Goal: Task Accomplishment & Management: Manage account settings

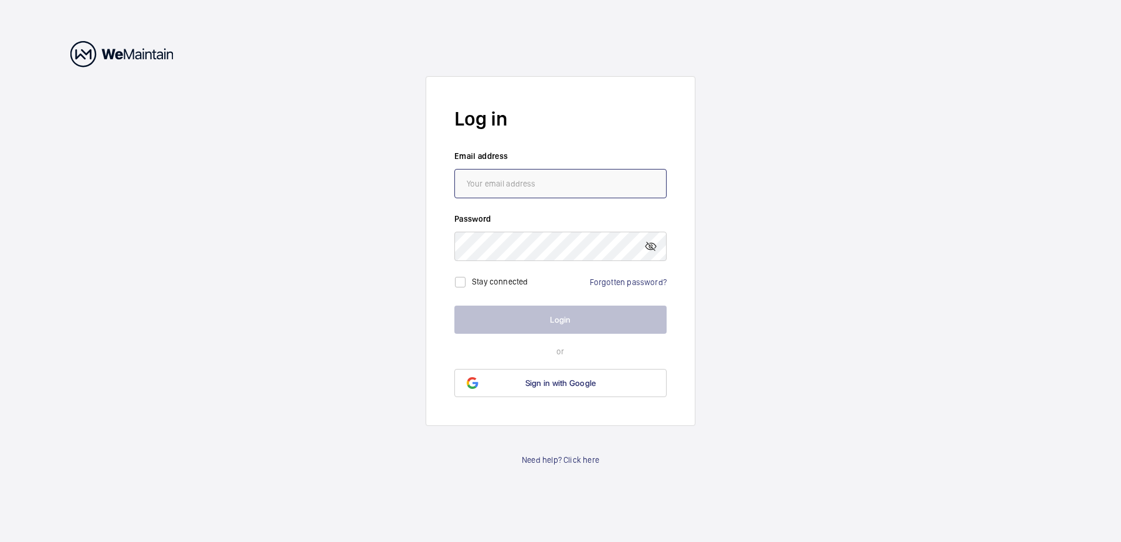
click at [518, 184] on input "email" at bounding box center [560, 183] width 212 height 29
click at [577, 460] on link "Need help? Click here" at bounding box center [560, 460] width 77 height 12
click at [618, 279] on link "Forgotten password?" at bounding box center [628, 281] width 77 height 9
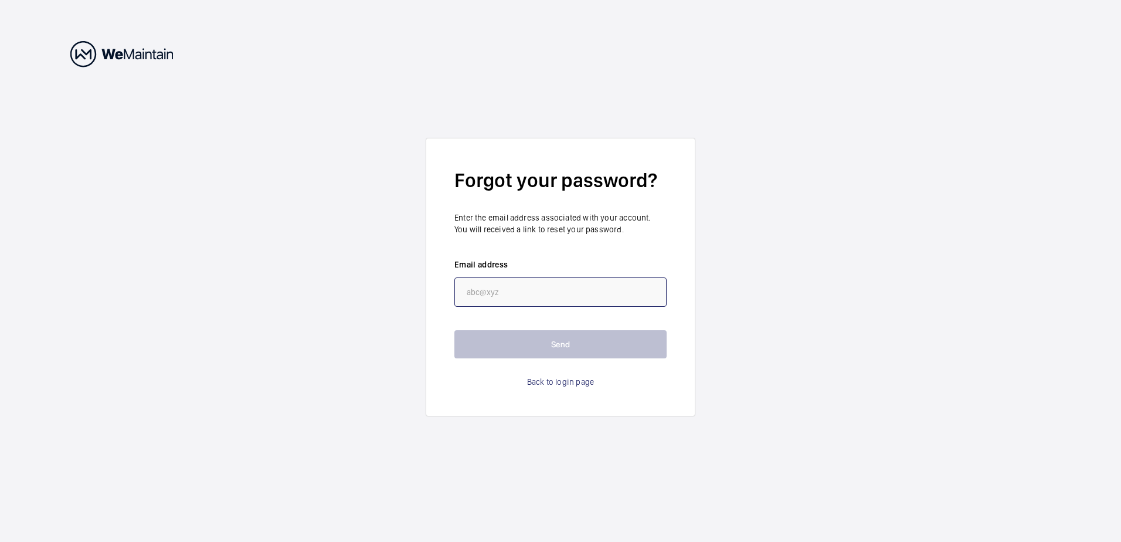
click at [523, 284] on input "email" at bounding box center [560, 291] width 212 height 29
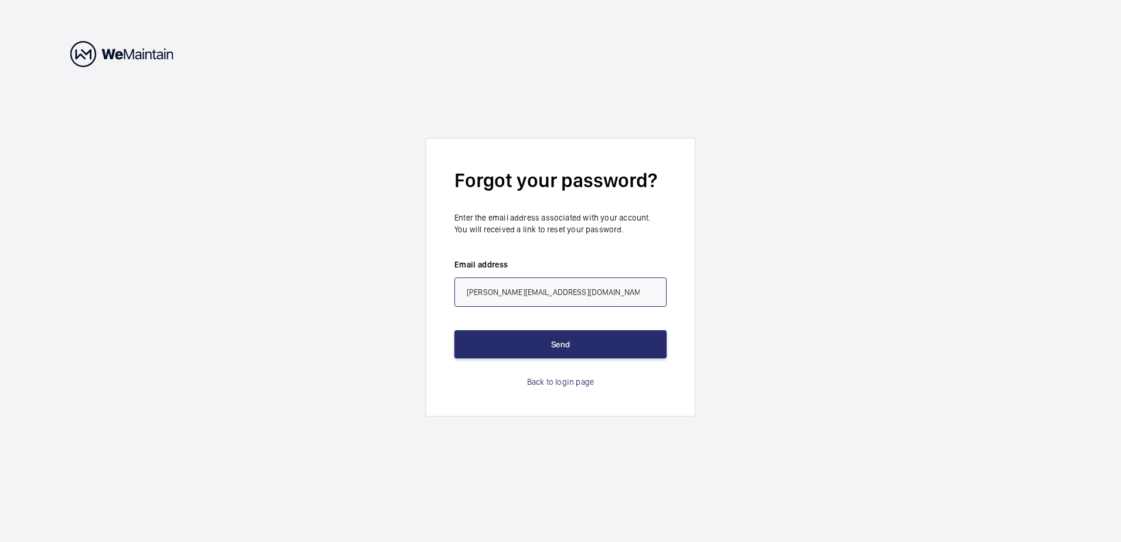
type input "[PERSON_NAME][EMAIL_ADDRESS][DOMAIN_NAME]"
click at [454, 330] on button "Send" at bounding box center [560, 344] width 212 height 28
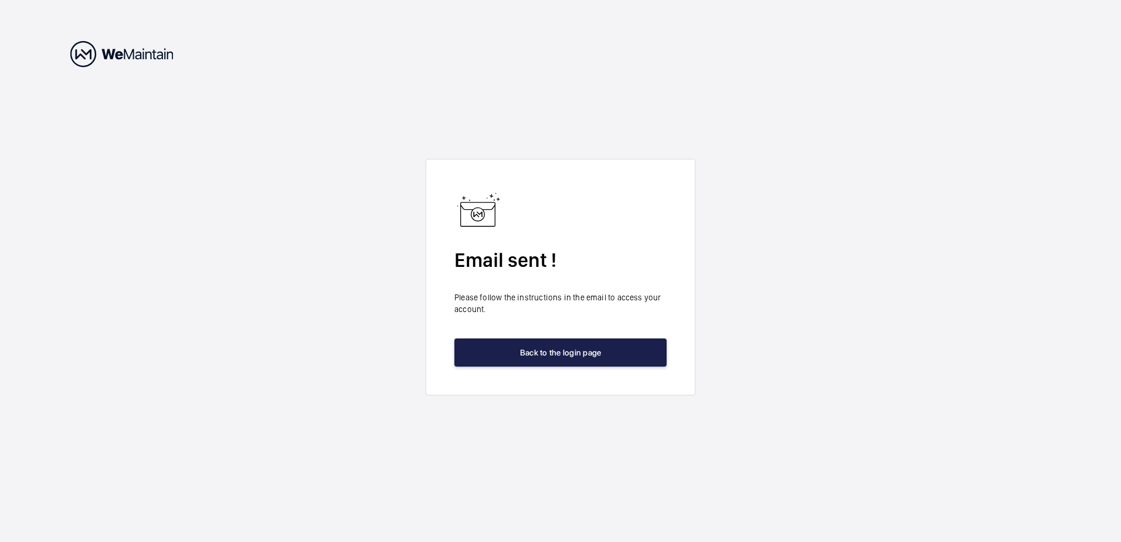
click at [545, 354] on button "Back to the login page" at bounding box center [560, 352] width 212 height 28
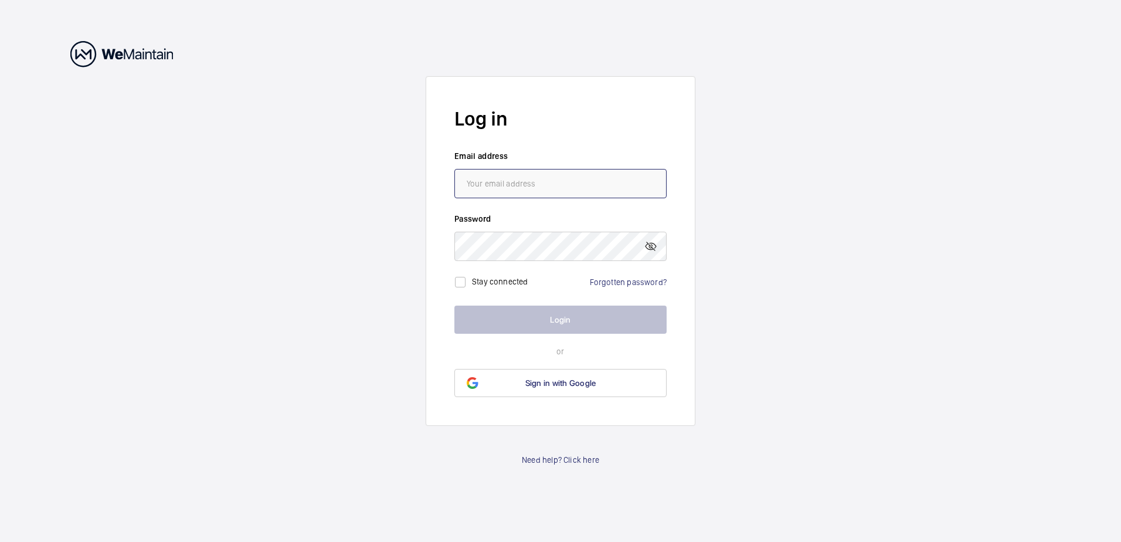
click at [500, 186] on input "email" at bounding box center [560, 183] width 212 height 29
type input "[PERSON_NAME][EMAIL_ADDRESS][DOMAIN_NAME]"
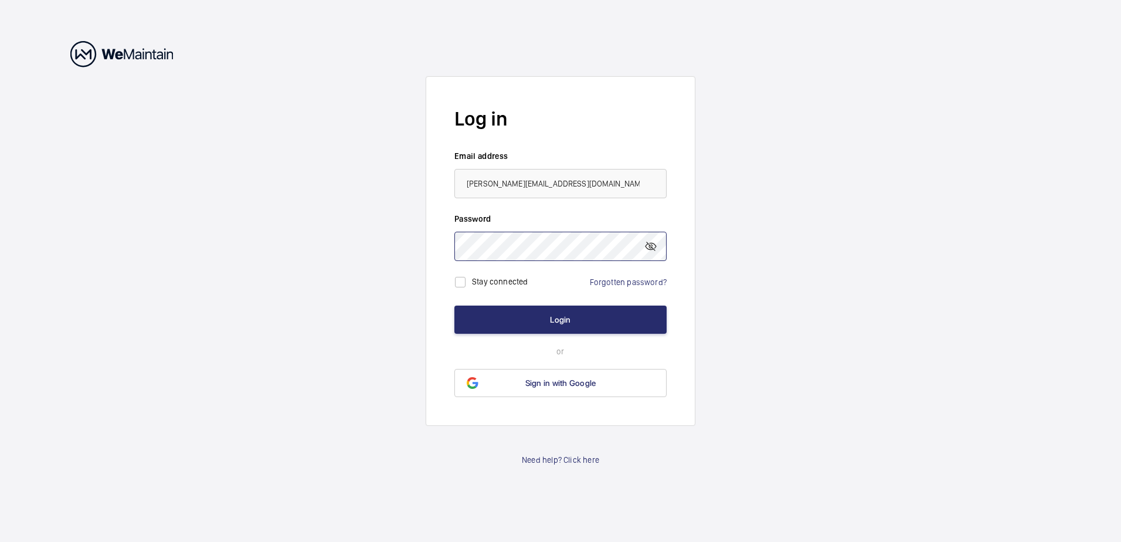
click at [454, 305] on button "Login" at bounding box center [560, 319] width 212 height 28
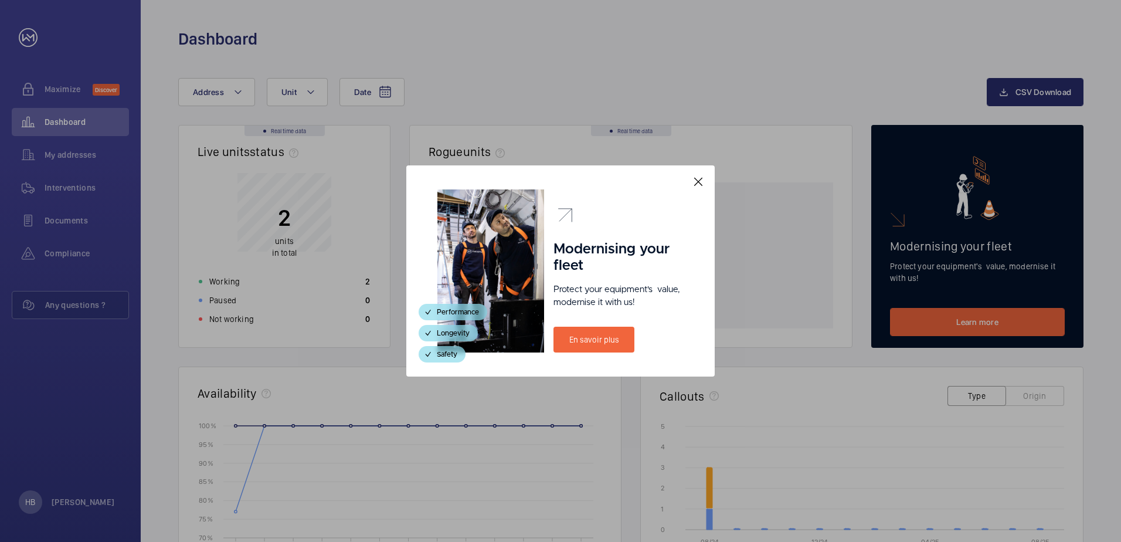
click at [697, 183] on mat-icon at bounding box center [698, 182] width 14 height 14
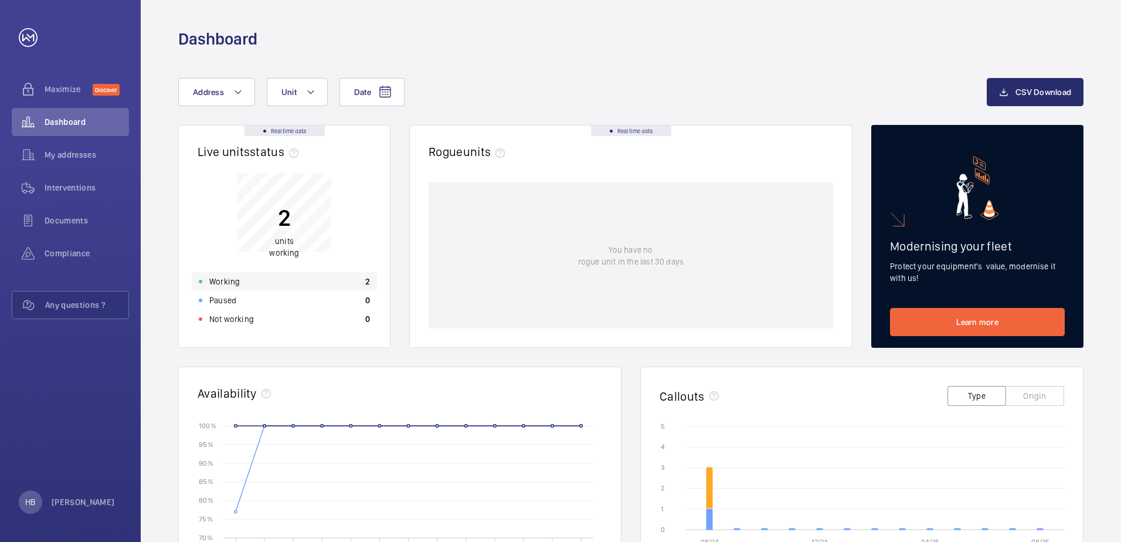
click at [304, 274] on div "Working 2" at bounding box center [284, 281] width 185 height 19
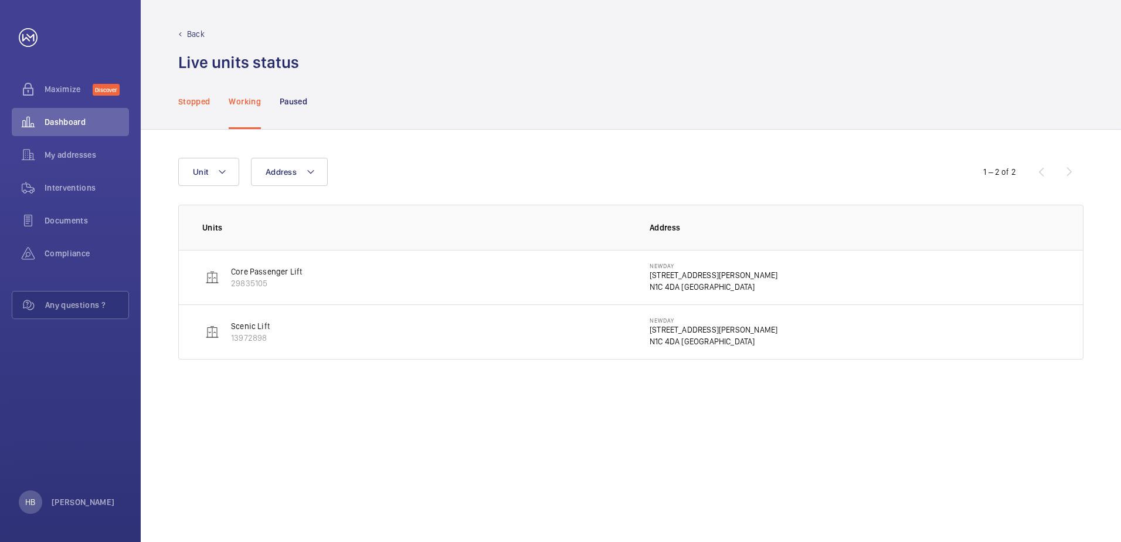
click at [195, 102] on p "Stopped" at bounding box center [194, 102] width 32 height 12
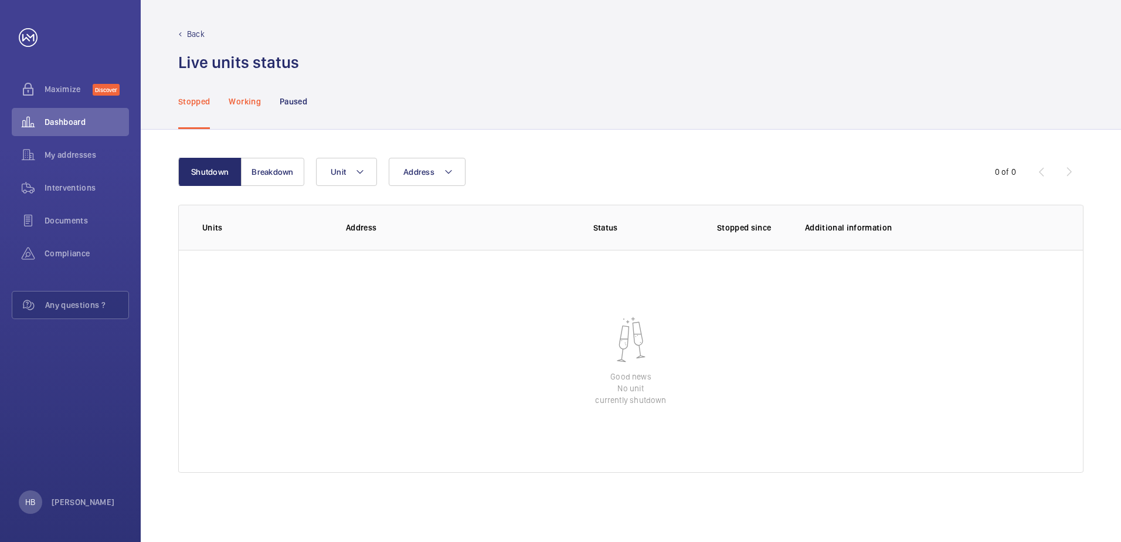
click at [242, 105] on p "Working" at bounding box center [245, 102] width 32 height 12
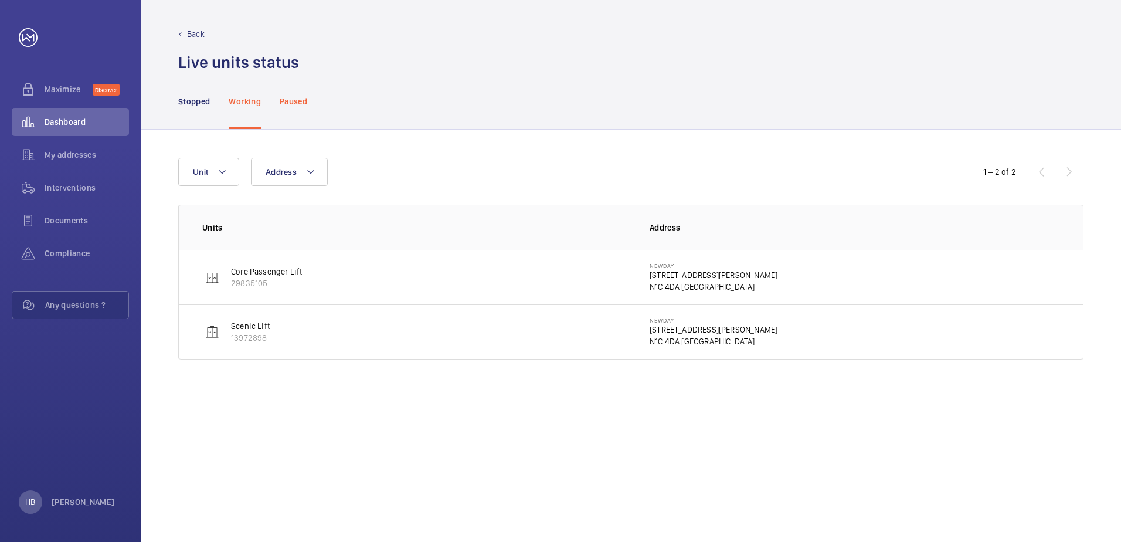
click at [301, 96] on p "Paused" at bounding box center [294, 102] width 28 height 12
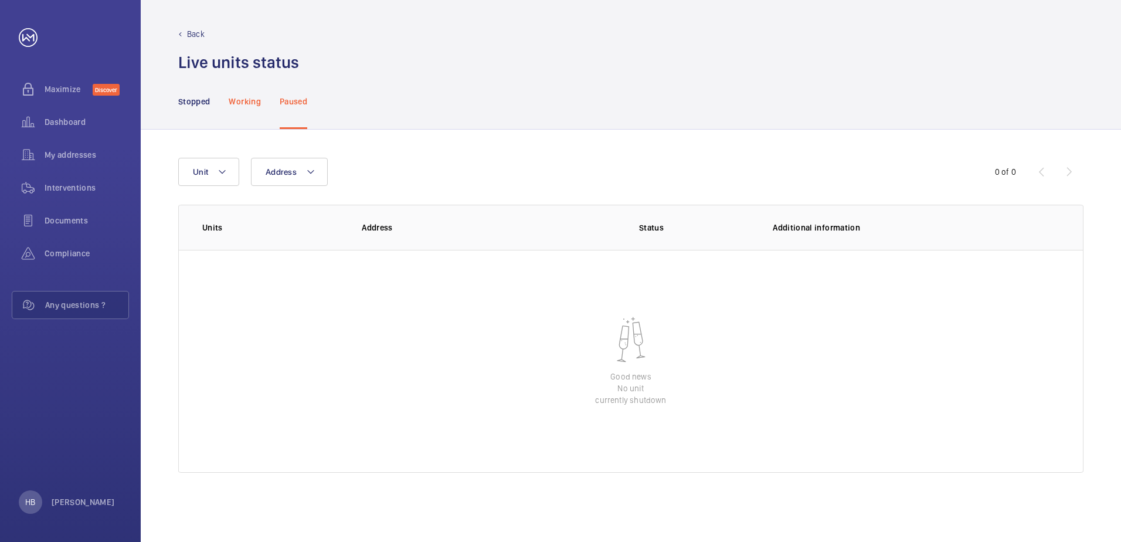
click at [243, 96] on p "Working" at bounding box center [245, 102] width 32 height 12
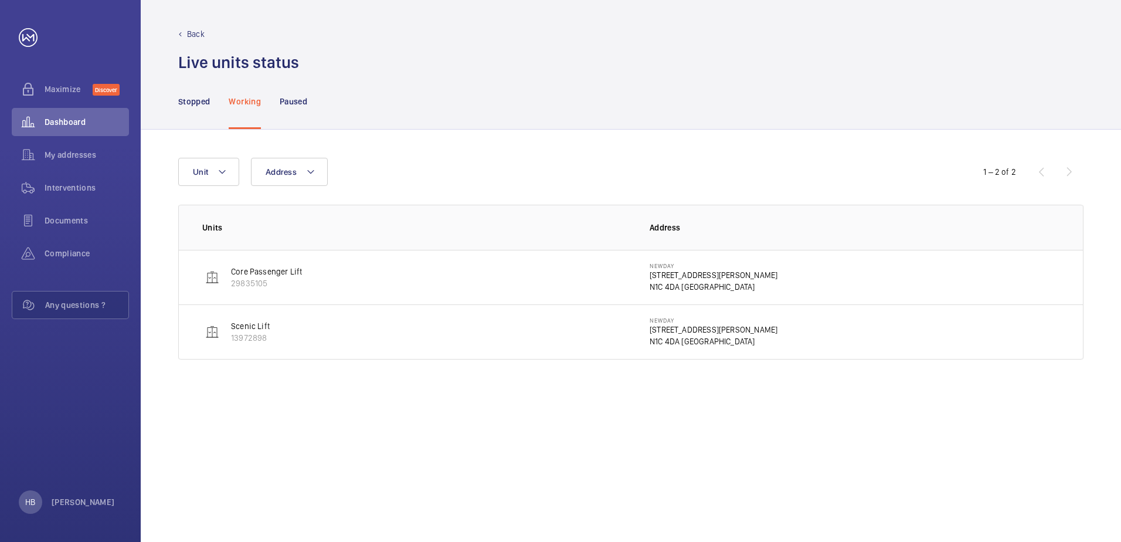
click at [304, 276] on td "Core Passenger Lift 29835105" at bounding box center [405, 277] width 452 height 55
click at [279, 270] on p "Core Passenger Lift" at bounding box center [266, 272] width 71 height 12
click at [237, 278] on p "29835105" at bounding box center [266, 283] width 71 height 12
click at [272, 474] on div "Address Unit 1 – 2 of 2 Units Address Core Passenger Lift 29835105 NewDay [STRE…" at bounding box center [631, 336] width 980 height 412
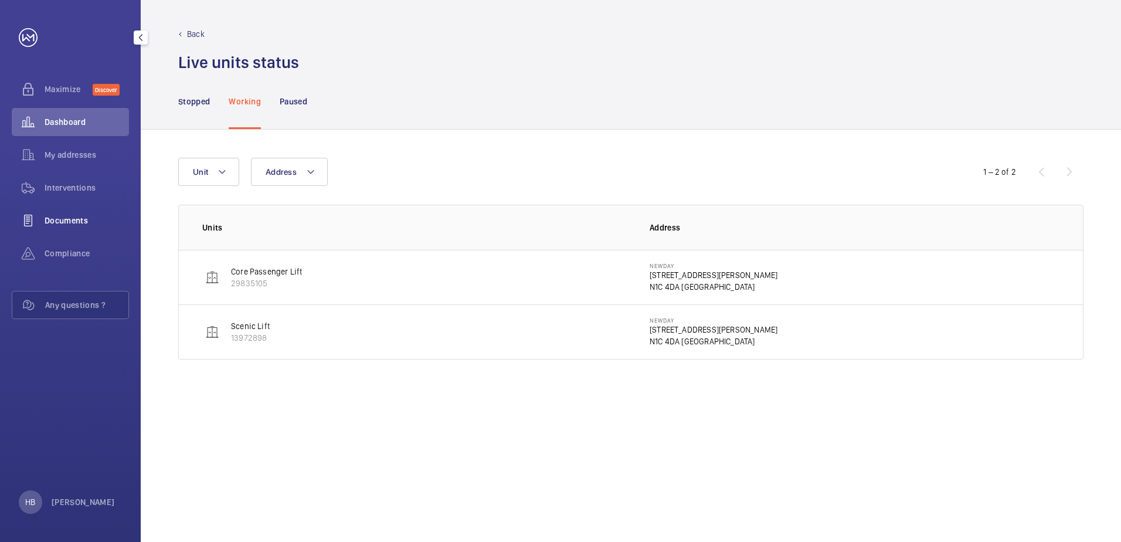
click at [78, 216] on span "Documents" at bounding box center [87, 221] width 84 height 12
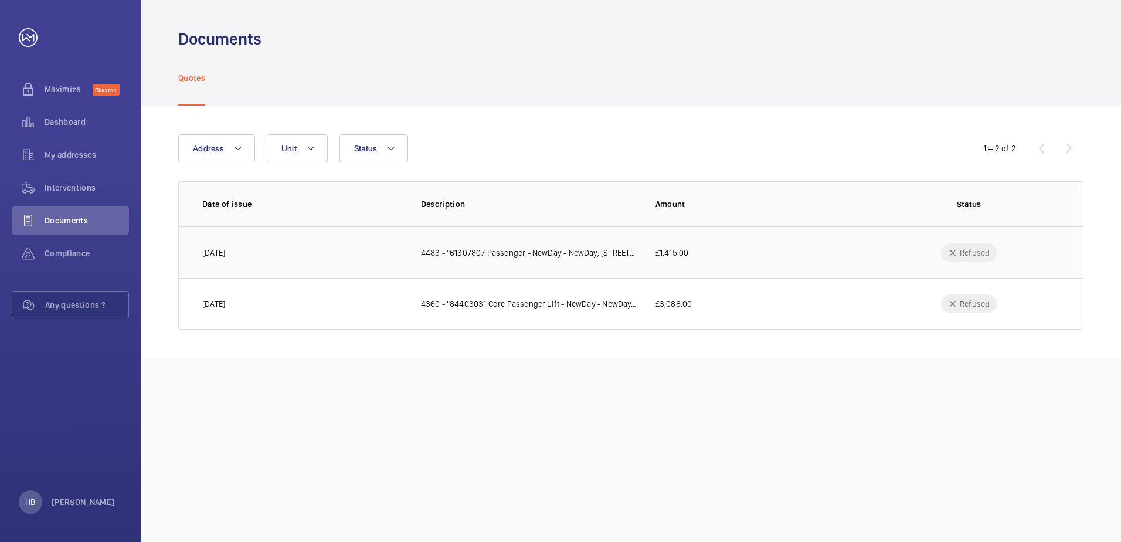
click at [491, 263] on td "4483 - "61307807 Passenger - NewDay - NewDay, [STREET_ADDRESS][PERSON_NAME]"" at bounding box center [519, 252] width 234 height 52
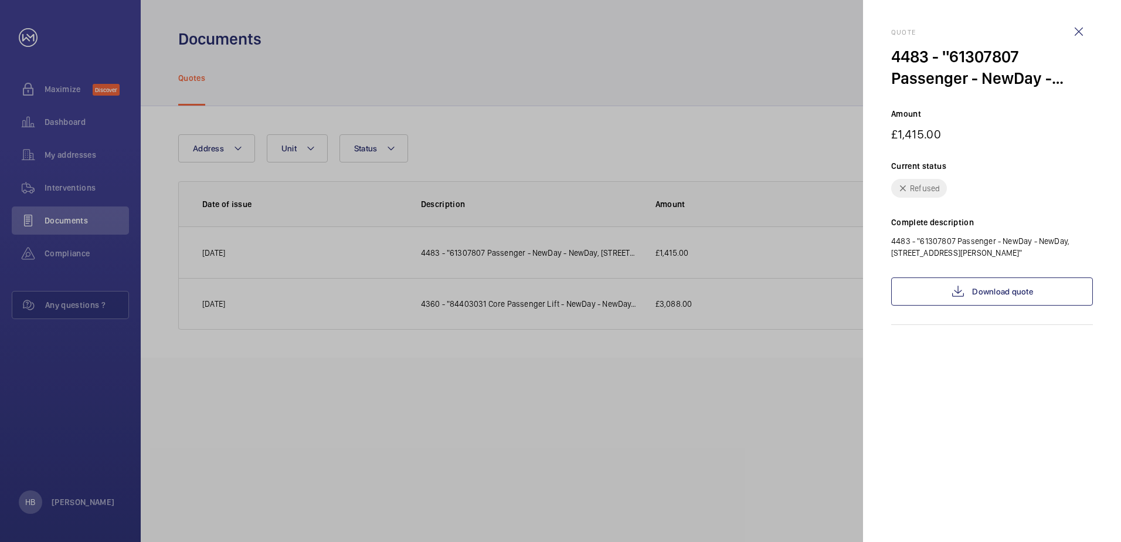
click at [998, 267] on div "Quote 4483 - "61307807 Passenger - NewDay - NewDay, [STREET_ADDRESS][PERSON_NAM…" at bounding box center [992, 176] width 202 height 297
click at [1008, 292] on link "Download quote" at bounding box center [992, 291] width 202 height 28
click at [485, 47] on div at bounding box center [560, 271] width 1121 height 542
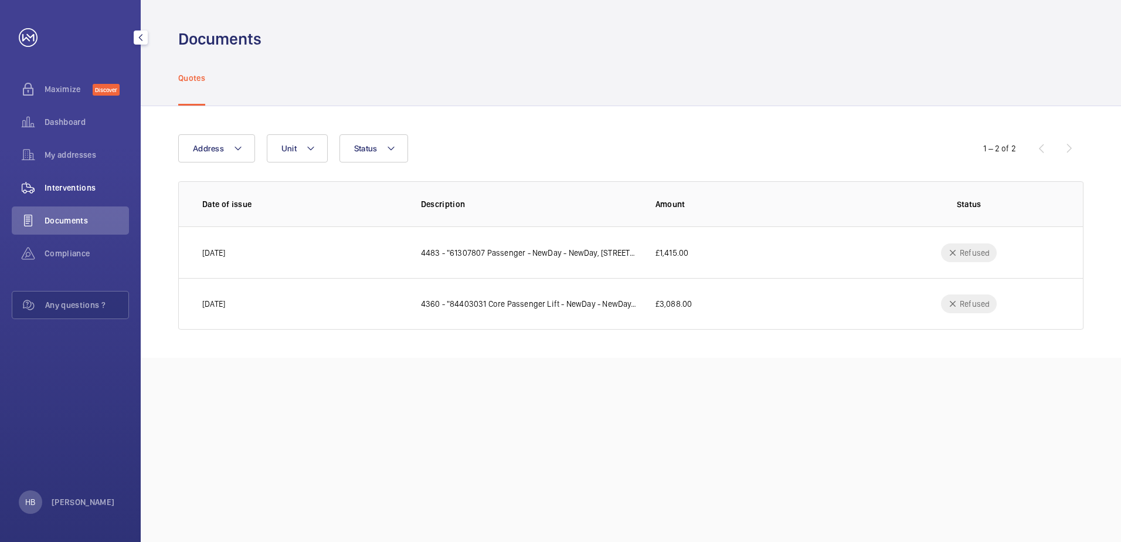
click at [72, 188] on span "Interventions" at bounding box center [87, 188] width 84 height 12
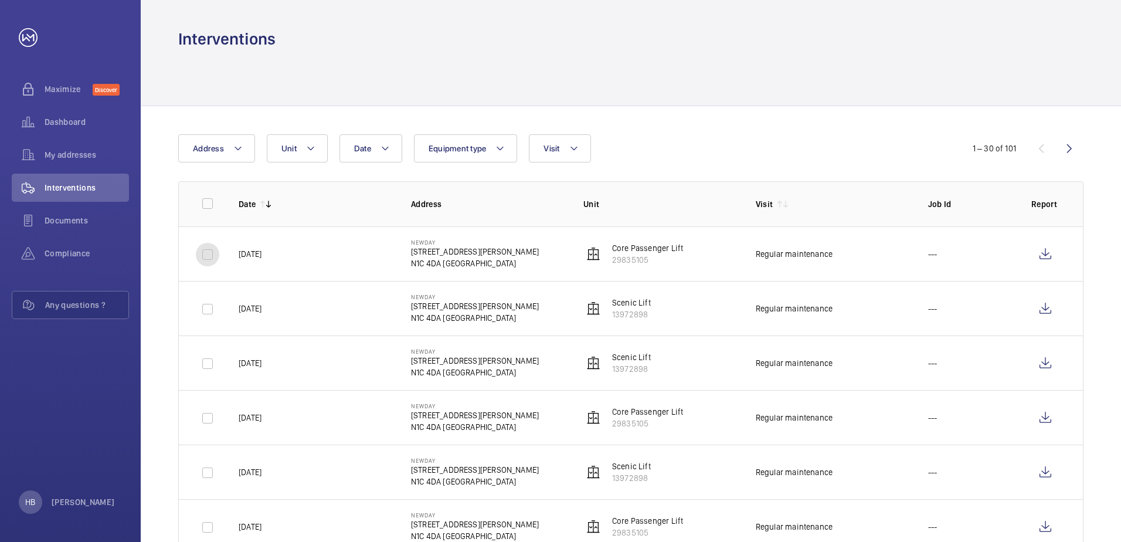
click at [210, 260] on input "checkbox" at bounding box center [207, 254] width 23 height 23
checkbox input "true"
click at [210, 309] on input "checkbox" at bounding box center [207, 308] width 23 height 23
checkbox input "true"
click at [212, 361] on input "checkbox" at bounding box center [207, 363] width 23 height 23
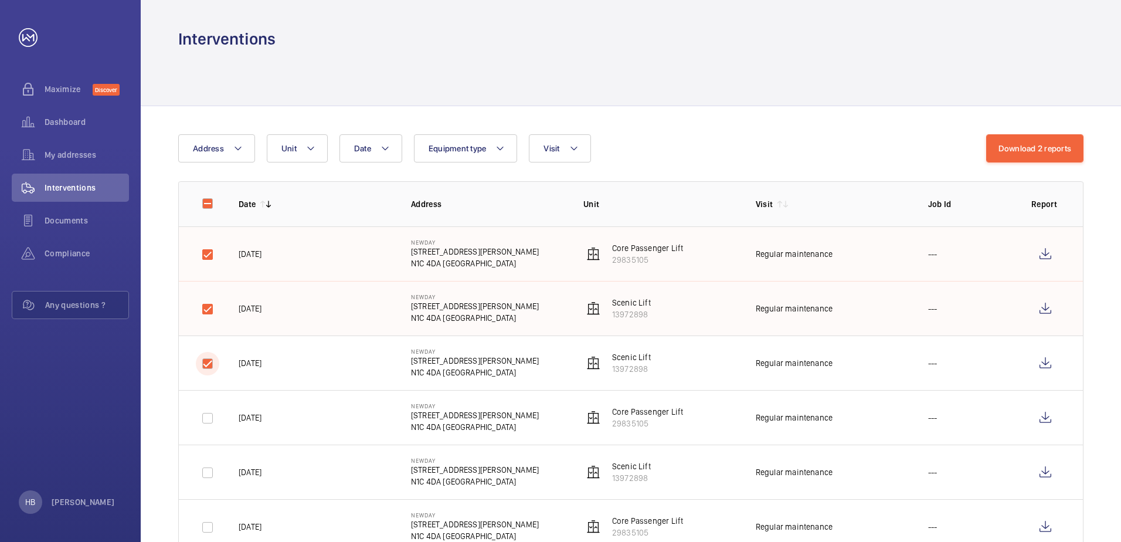
checkbox input "true"
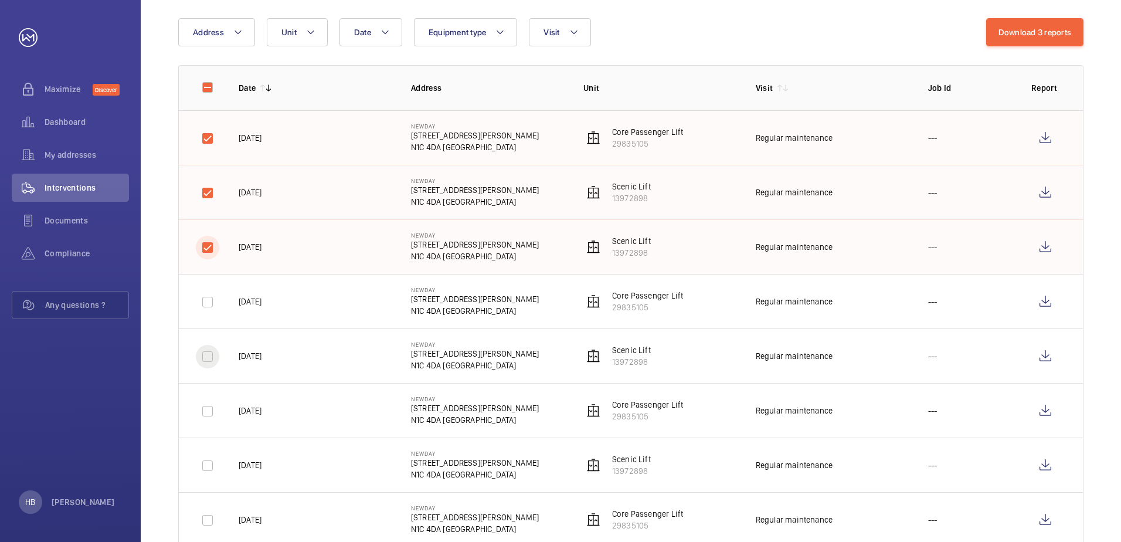
scroll to position [117, 0]
click at [200, 303] on input "checkbox" at bounding box center [207, 300] width 23 height 23
checkbox input "true"
click at [207, 363] on input "checkbox" at bounding box center [207, 355] width 23 height 23
checkbox input "true"
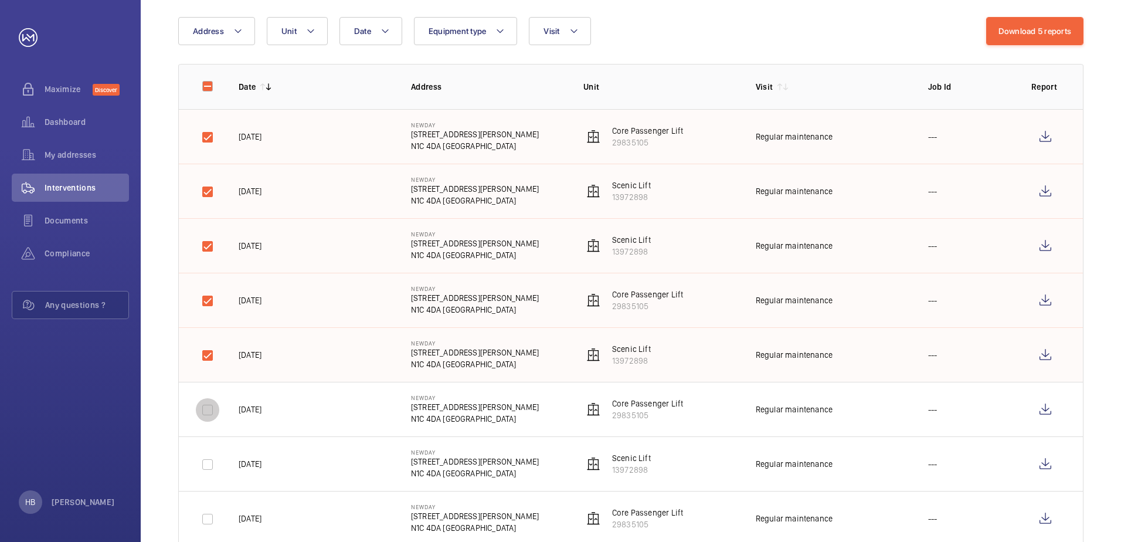
click at [206, 408] on input "checkbox" at bounding box center [207, 409] width 23 height 23
checkbox input "true"
click at [203, 463] on input "checkbox" at bounding box center [207, 464] width 23 height 23
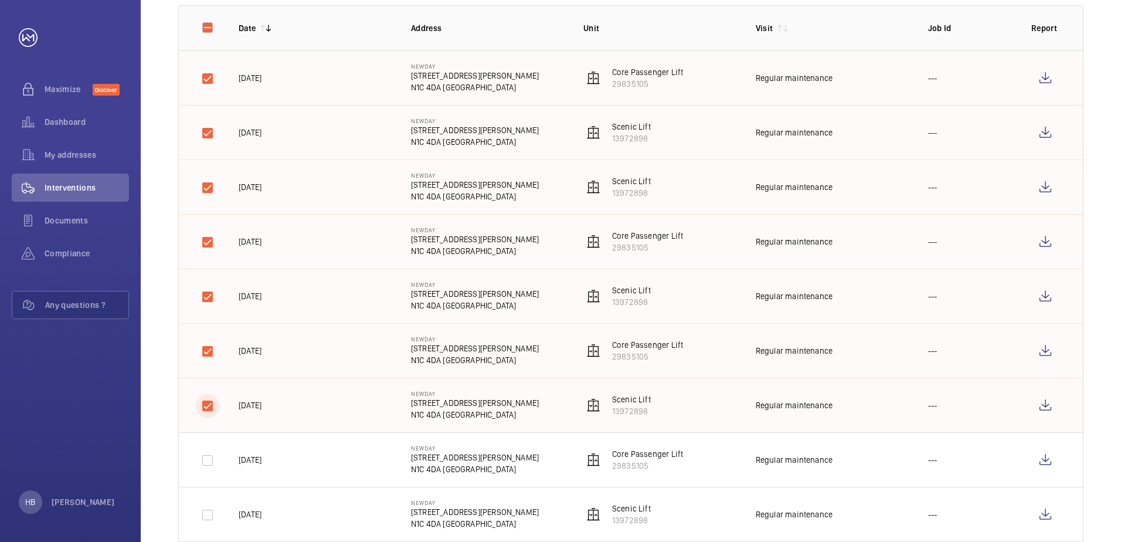
click at [210, 405] on input "checkbox" at bounding box center [207, 405] width 23 height 23
checkbox input "false"
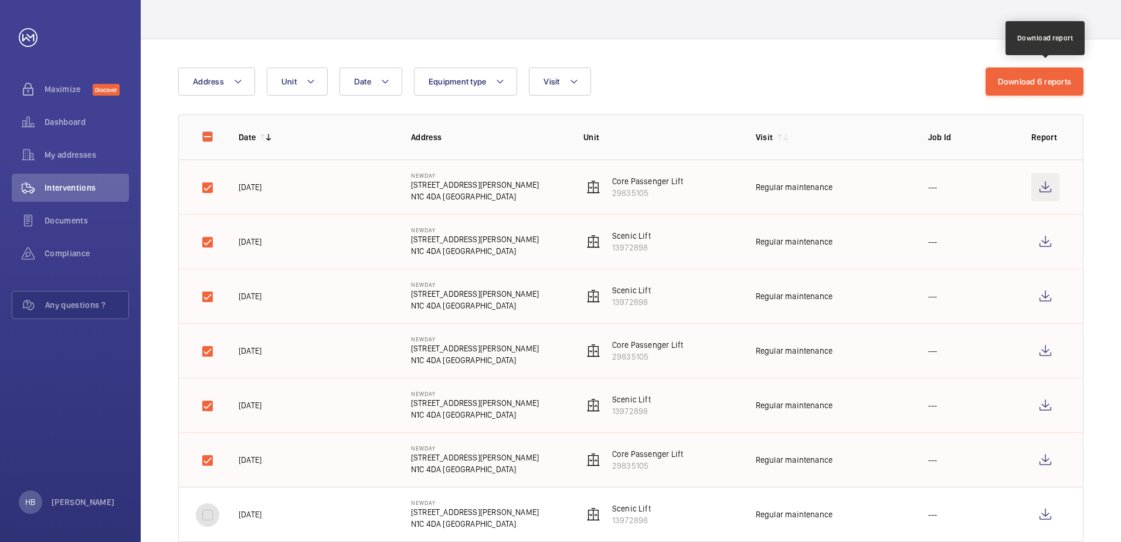
scroll to position [59, 0]
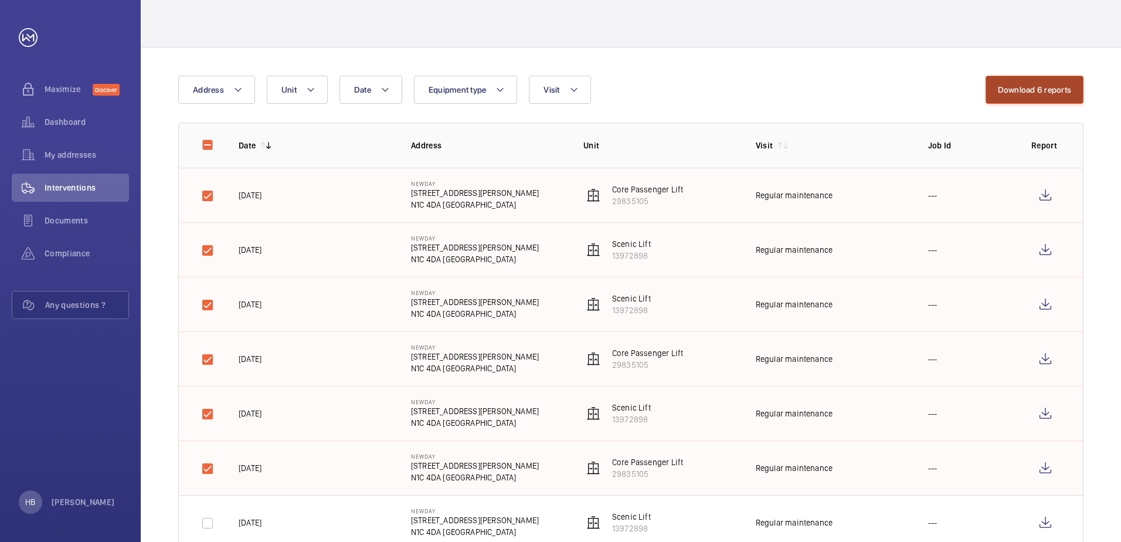
click at [1053, 95] on button "Download 6 reports" at bounding box center [1034, 90] width 98 height 28
click at [83, 252] on span "Compliance" at bounding box center [87, 253] width 84 height 12
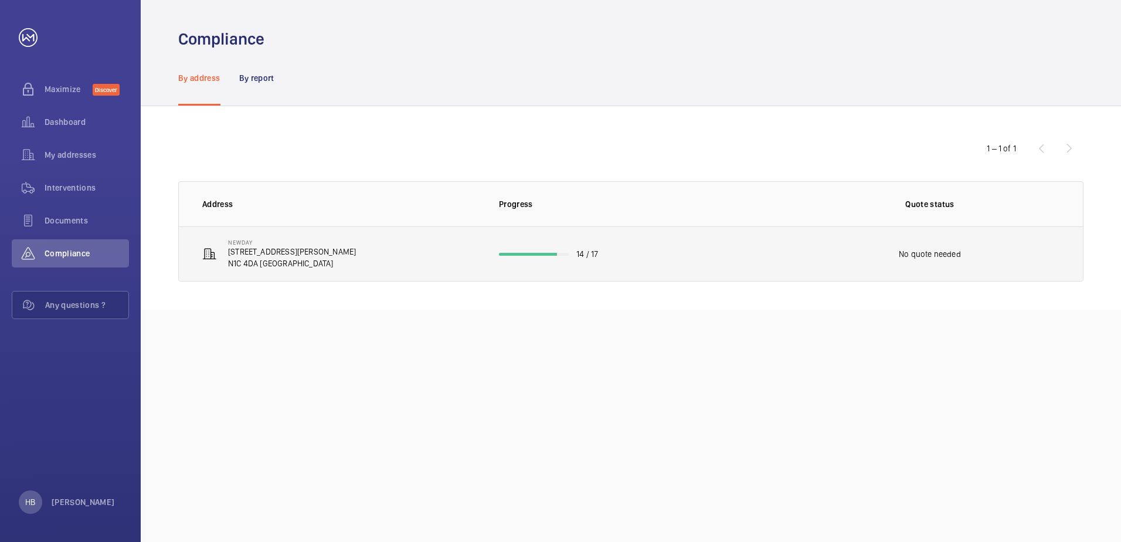
click at [594, 253] on p "14 / 17" at bounding box center [587, 254] width 22 height 12
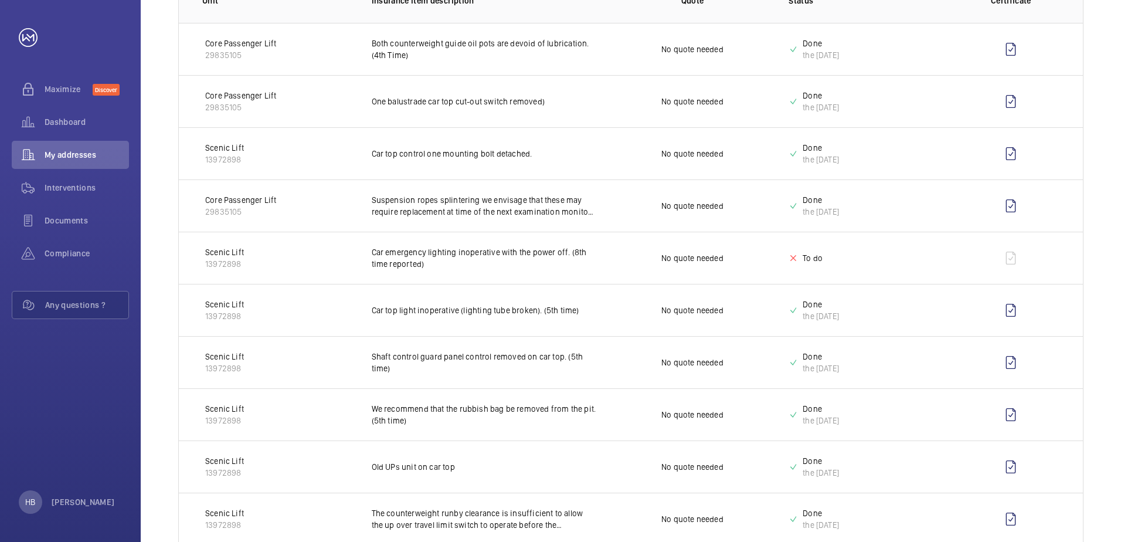
scroll to position [118, 0]
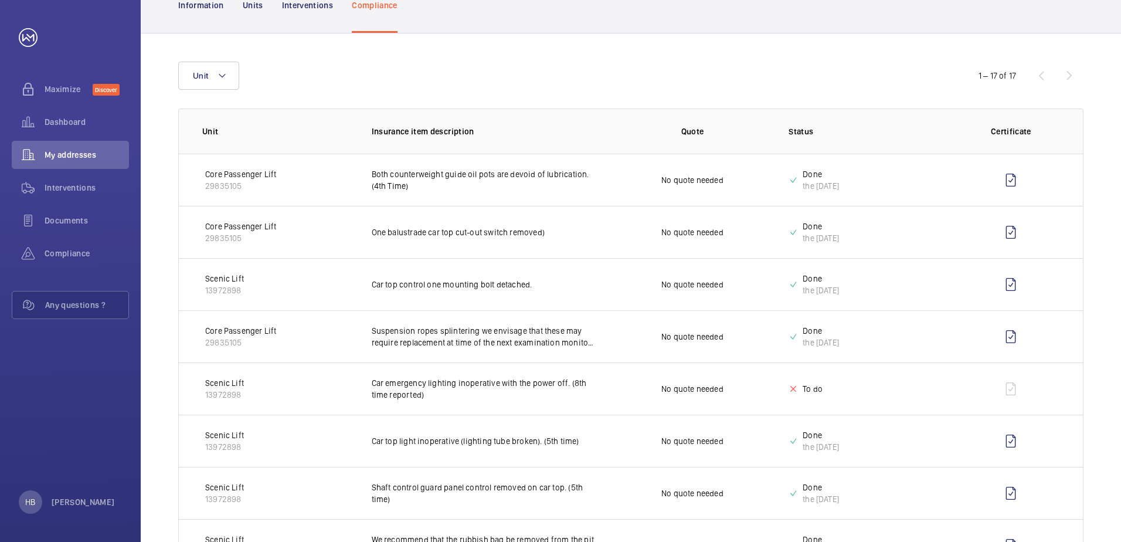
click at [457, 73] on div "Unit" at bounding box center [560, 76] width 764 height 28
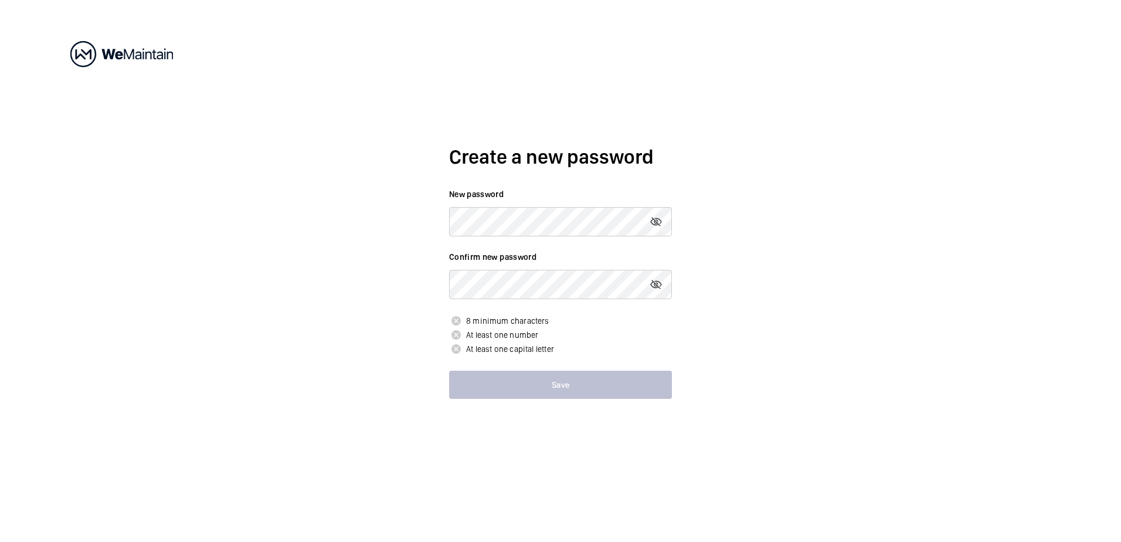
drag, startPoint x: 312, startPoint y: 147, endPoint x: 322, endPoint y: 144, distance: 10.4
click at [312, 147] on div "Create a new password New password Confirm new password 8 minimum characters At…" at bounding box center [560, 271] width 1121 height 542
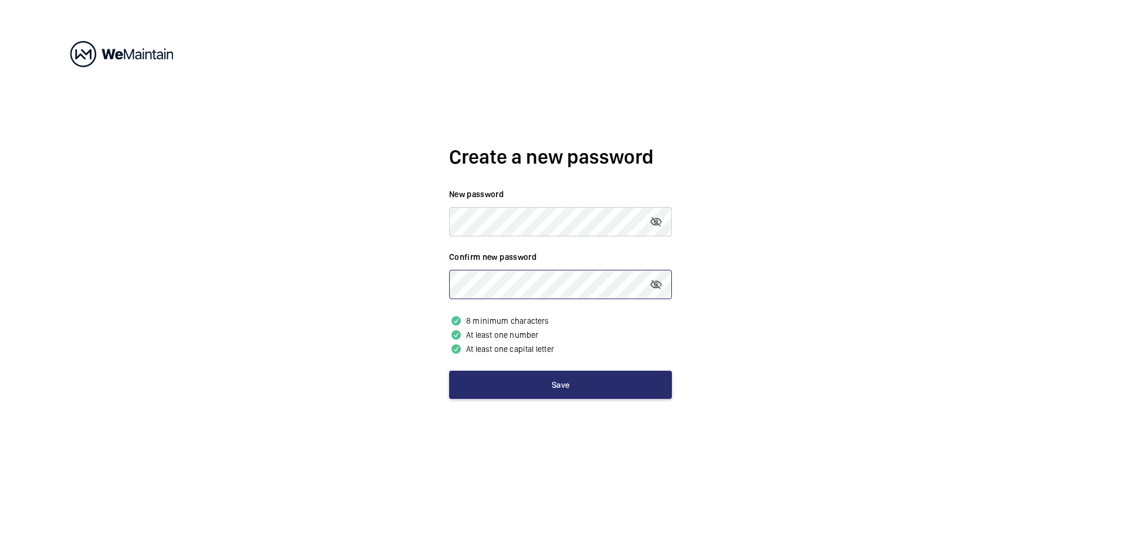
click at [449, 370] on button "Save" at bounding box center [560, 384] width 223 height 28
